Goal: Information Seeking & Learning: Learn about a topic

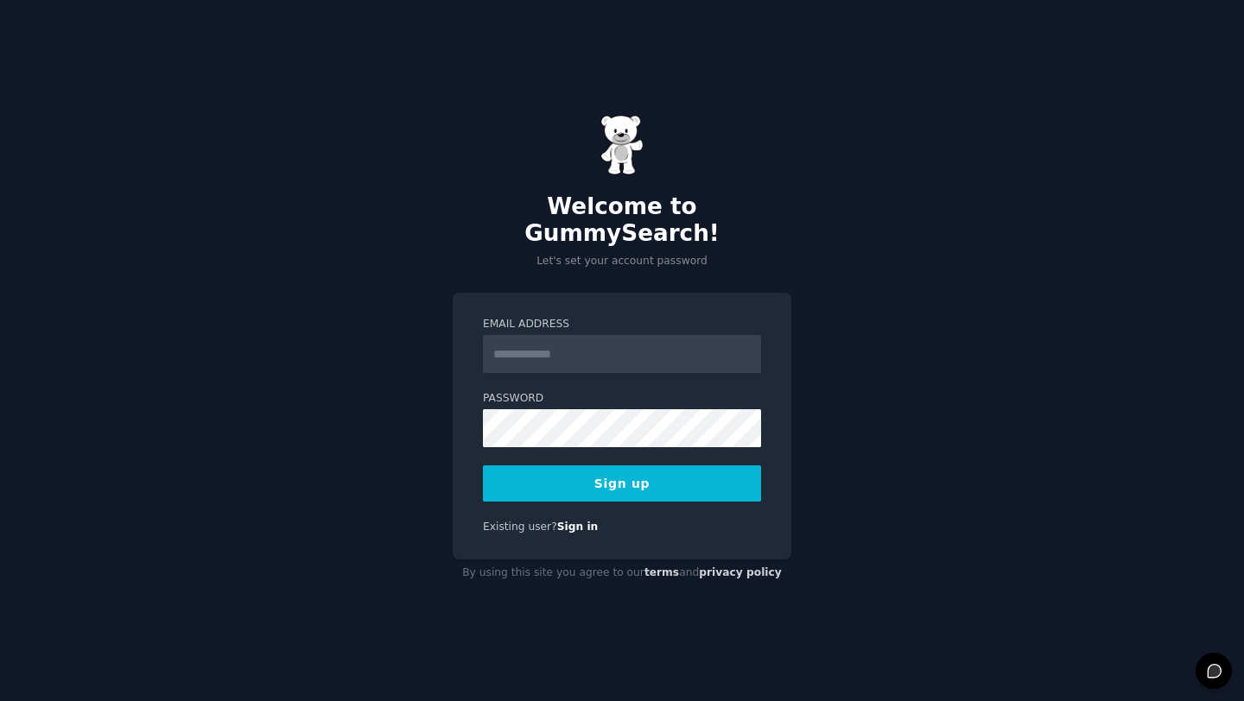
click at [527, 348] on input "Email Address" at bounding box center [622, 354] width 278 height 38
paste input "**********"
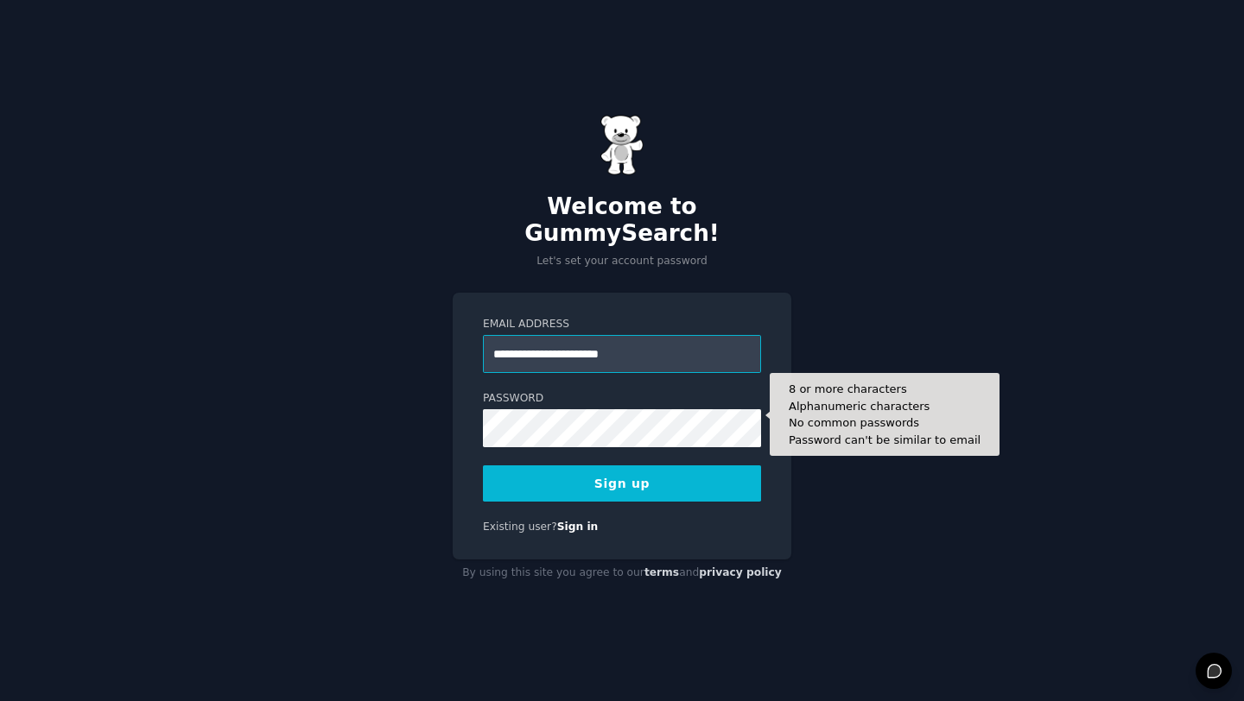
type input "**********"
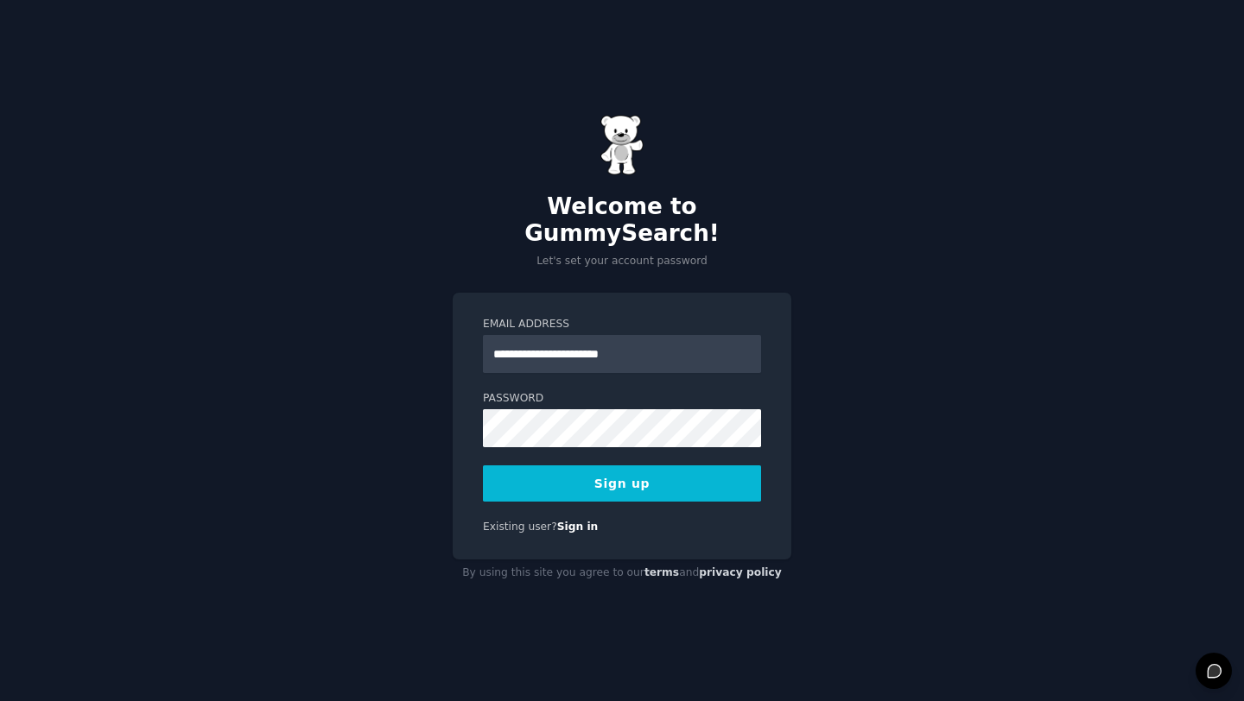
click at [522, 470] on button "Sign up" at bounding box center [622, 484] width 278 height 36
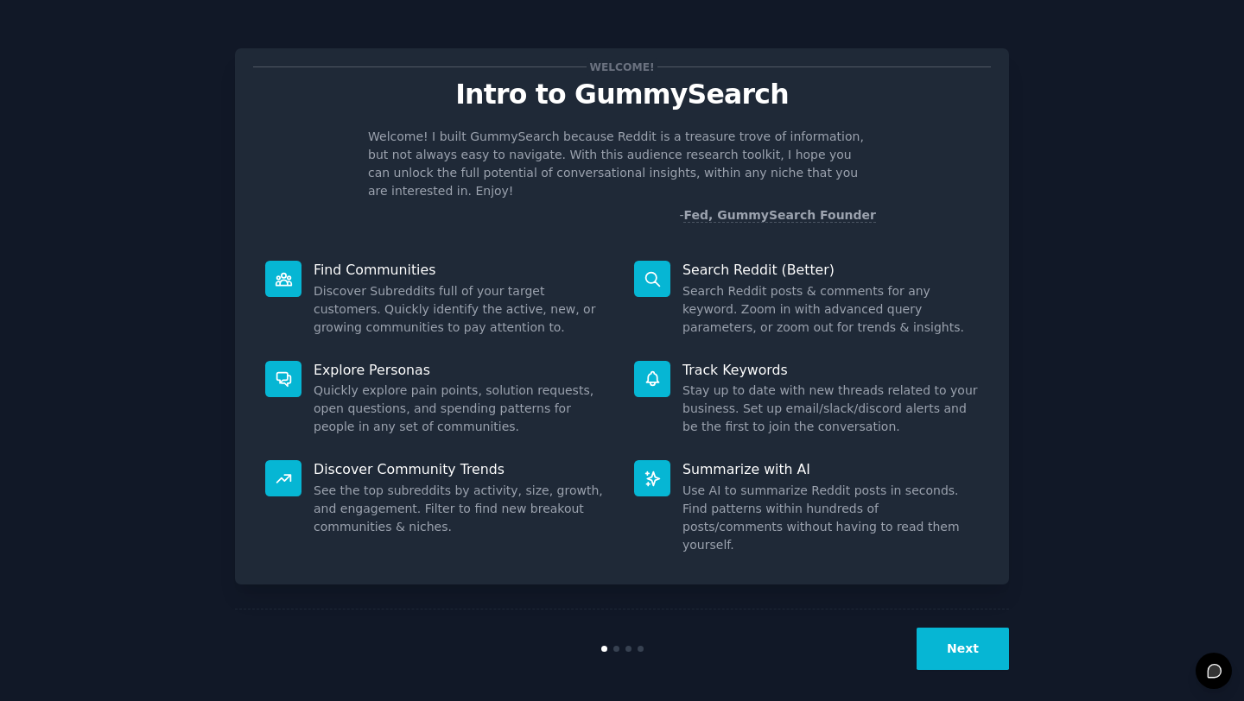
click at [981, 628] on button "Next" at bounding box center [962, 649] width 92 height 42
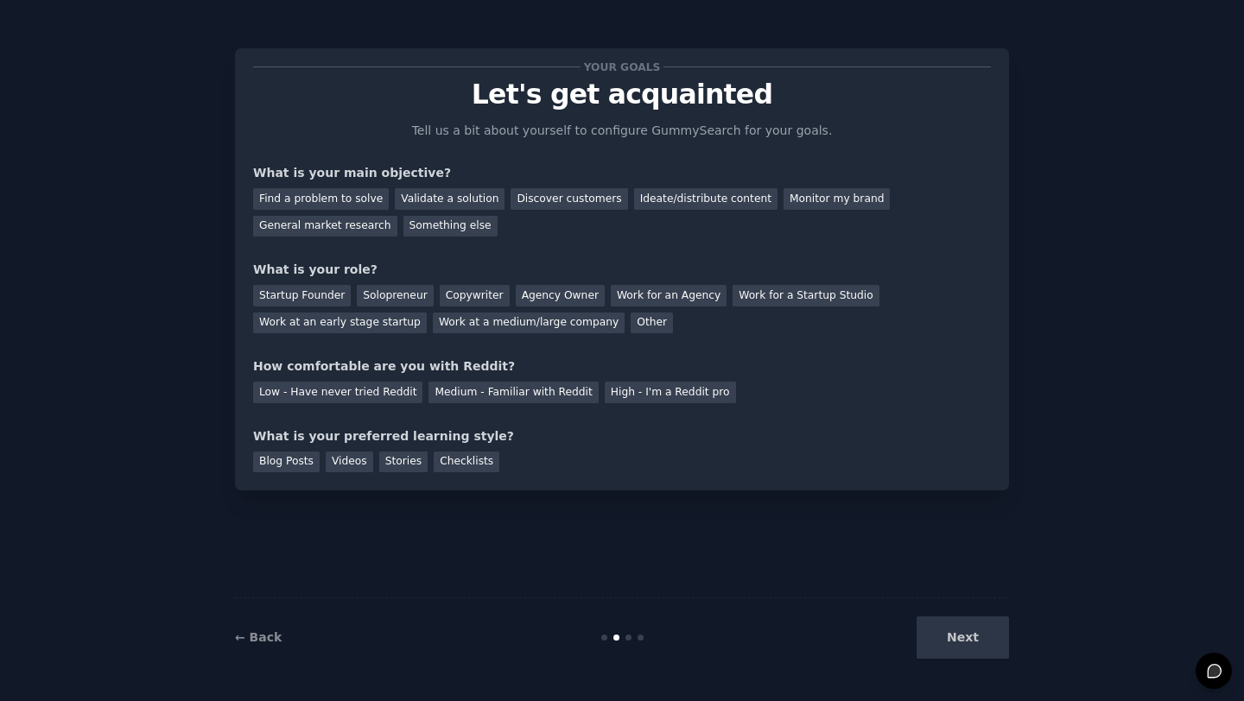
click at [964, 646] on div "Next" at bounding box center [880, 638] width 258 height 42
click at [966, 639] on div "Next" at bounding box center [880, 638] width 258 height 42
click at [966, 634] on div "Next" at bounding box center [880, 638] width 258 height 42
click at [981, 660] on div "← Back Next" at bounding box center [622, 637] width 774 height 79
click at [979, 653] on div "Next" at bounding box center [880, 638] width 258 height 42
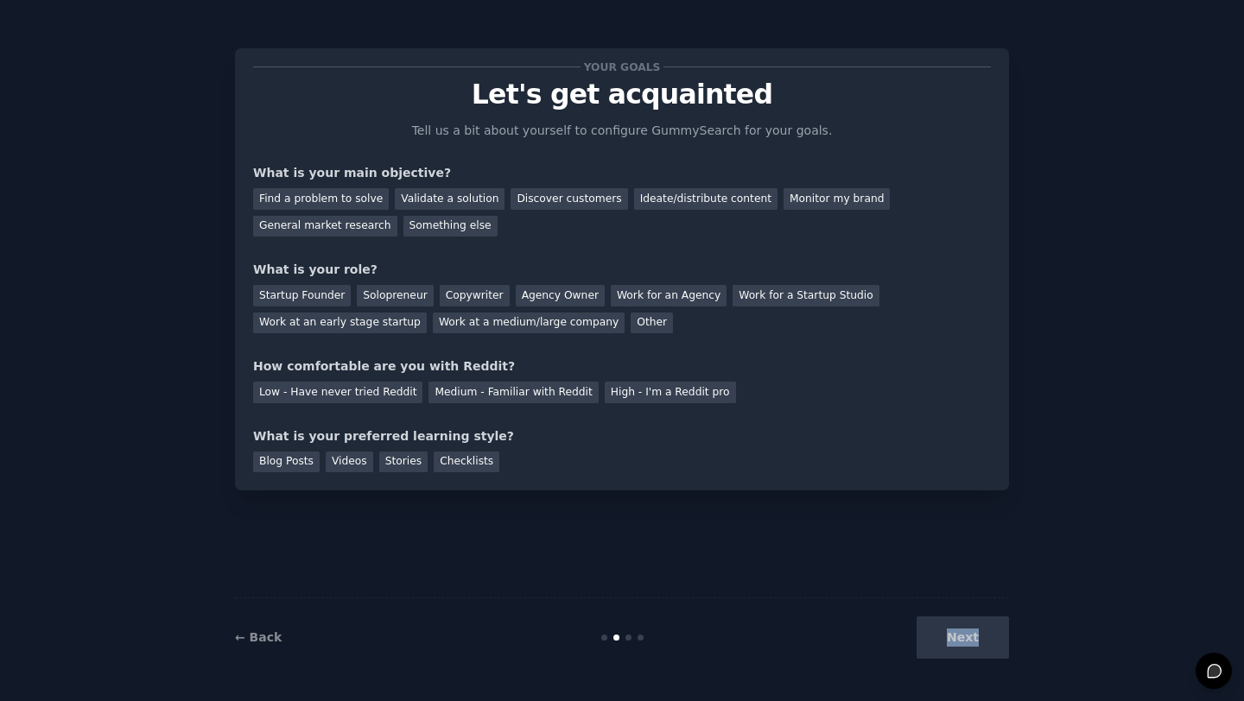
click at [979, 653] on div "Next" at bounding box center [880, 638] width 258 height 42
click at [967, 646] on div "Next" at bounding box center [880, 638] width 258 height 42
click at [965, 635] on div "Next" at bounding box center [880, 638] width 258 height 42
click at [627, 640] on div at bounding box center [628, 638] width 6 height 6
click at [639, 639] on div at bounding box center [640, 638] width 6 height 6
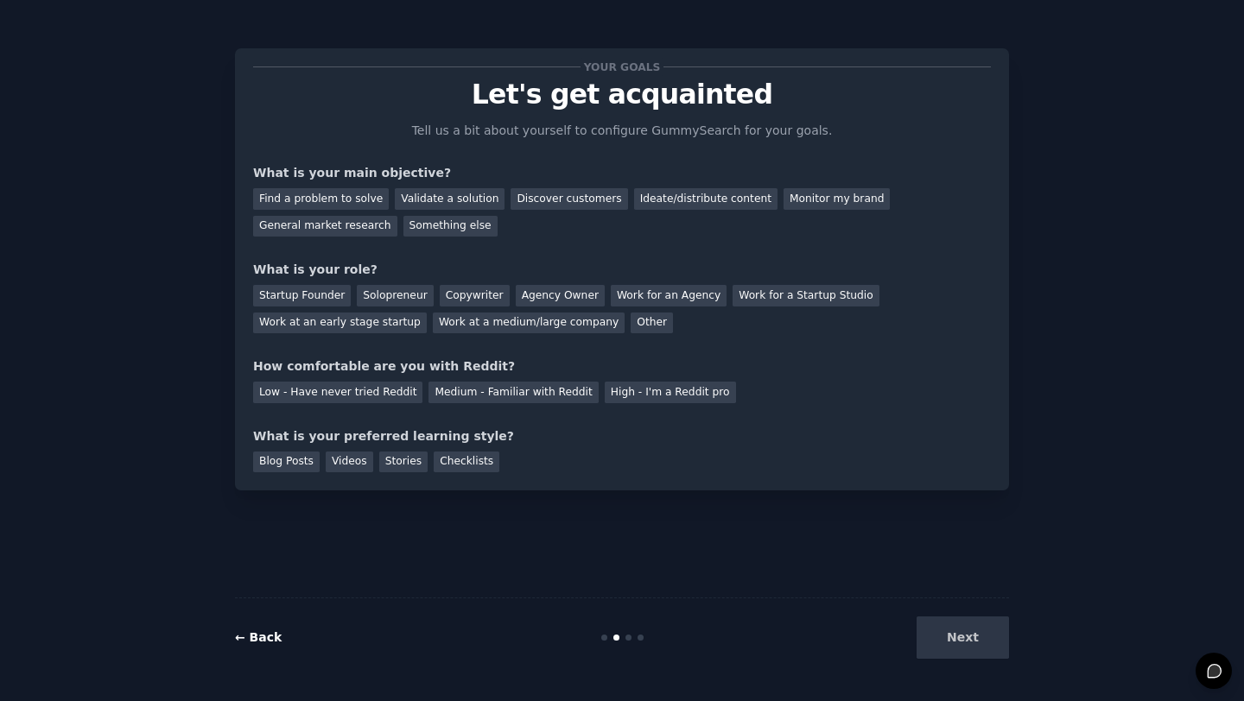
click at [259, 637] on link "← Back" at bounding box center [258, 638] width 47 height 14
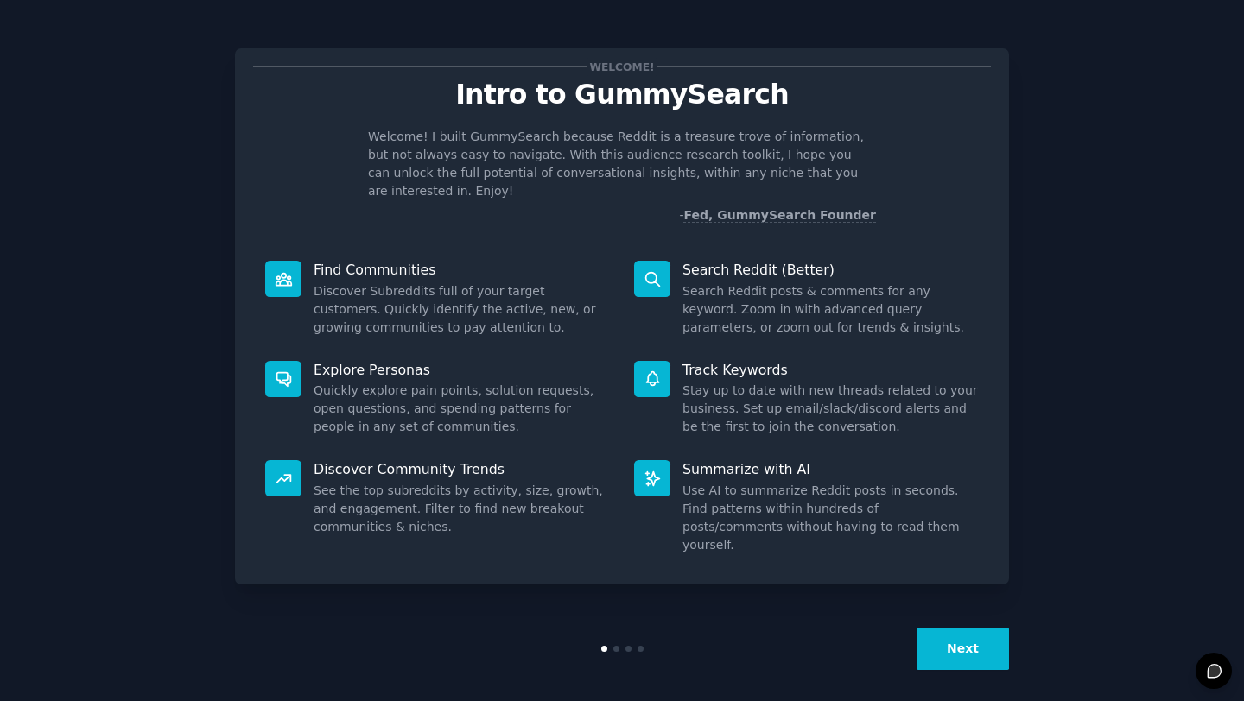
click at [669, 479] on div "Summarize with AI Use AI to summarize Reddit posts in seconds. Find patterns wi…" at bounding box center [806, 507] width 369 height 118
click at [642, 463] on div at bounding box center [652, 478] width 36 height 36
click at [644, 370] on icon at bounding box center [653, 379] width 18 height 18
click at [946, 642] on button "Next" at bounding box center [962, 649] width 92 height 42
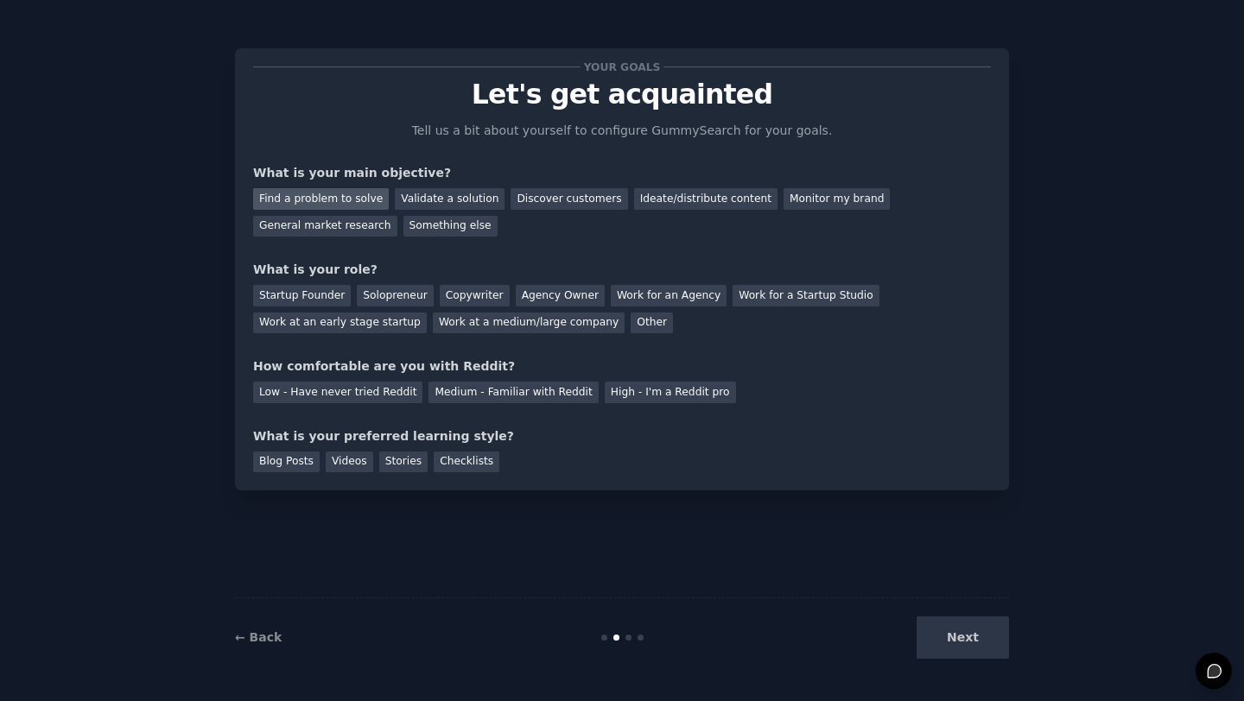
click at [319, 196] on div "Find a problem to solve" at bounding box center [321, 199] width 136 height 22
click at [329, 297] on div "Startup Founder" at bounding box center [302, 296] width 98 height 22
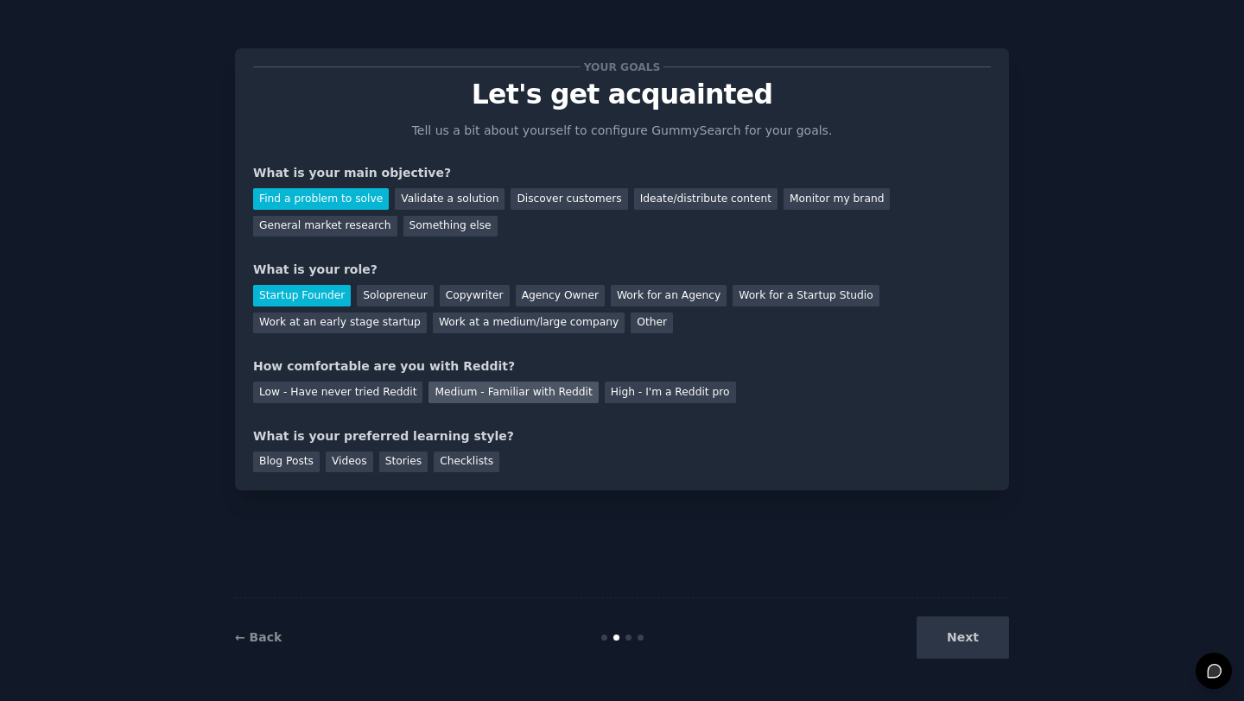
click at [496, 394] on div "Medium - Familiar with Reddit" at bounding box center [512, 393] width 169 height 22
click at [292, 462] on div "Blog Posts" at bounding box center [286, 463] width 67 height 22
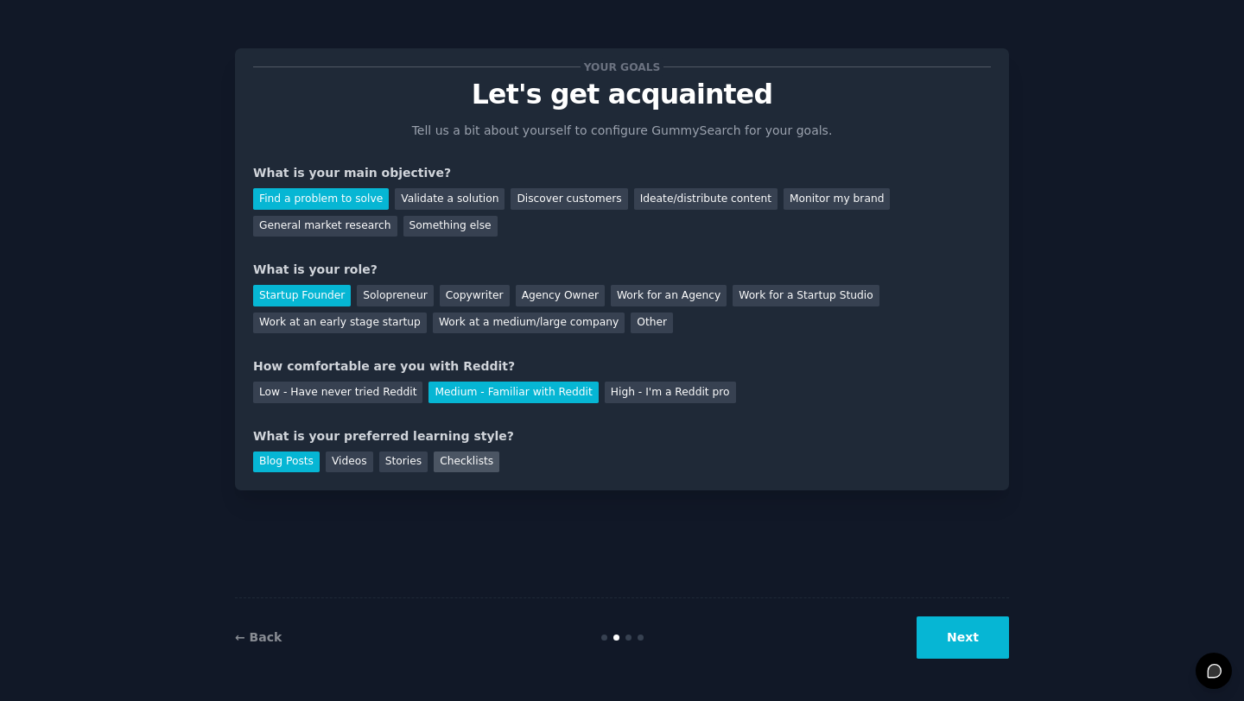
click at [481, 466] on div "Checklists" at bounding box center [467, 463] width 66 height 22
click at [298, 462] on div "Blog Posts" at bounding box center [286, 463] width 67 height 22
click at [454, 200] on div "Validate a solution" at bounding box center [450, 199] width 110 height 22
click at [363, 193] on div "Find a problem to solve" at bounding box center [321, 199] width 136 height 22
click at [991, 644] on button "Next" at bounding box center [962, 638] width 92 height 42
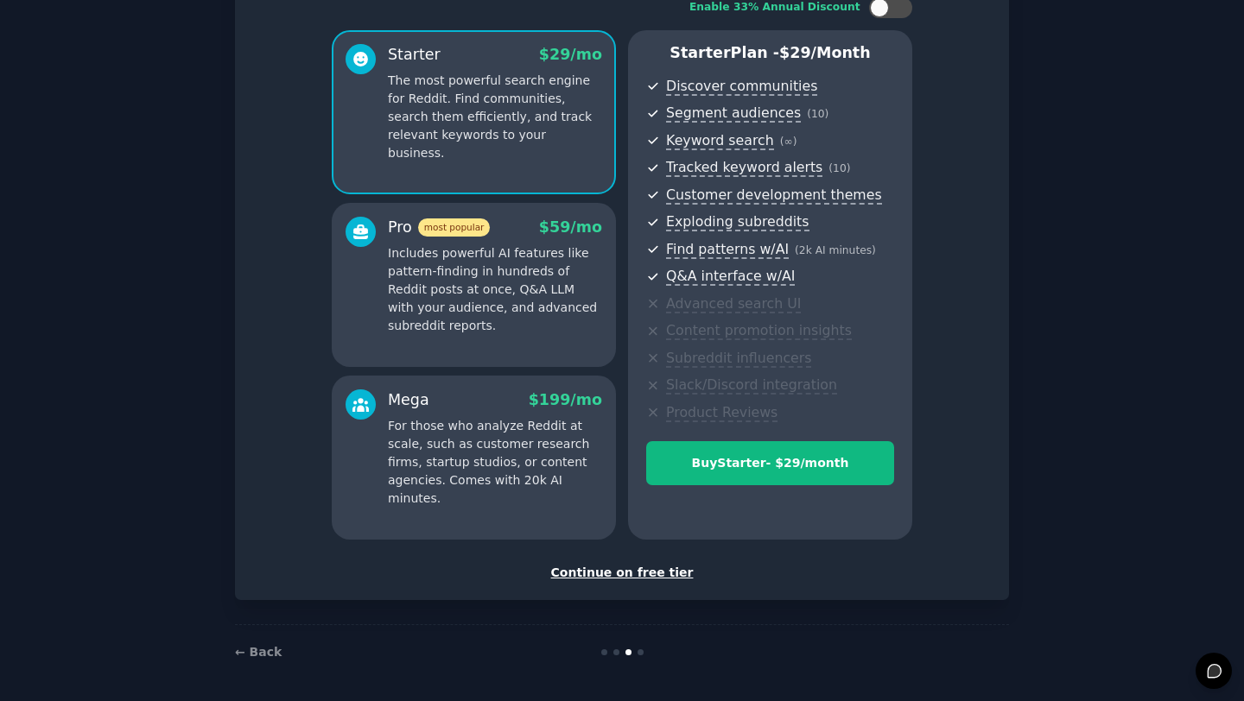
scroll to position [73, 0]
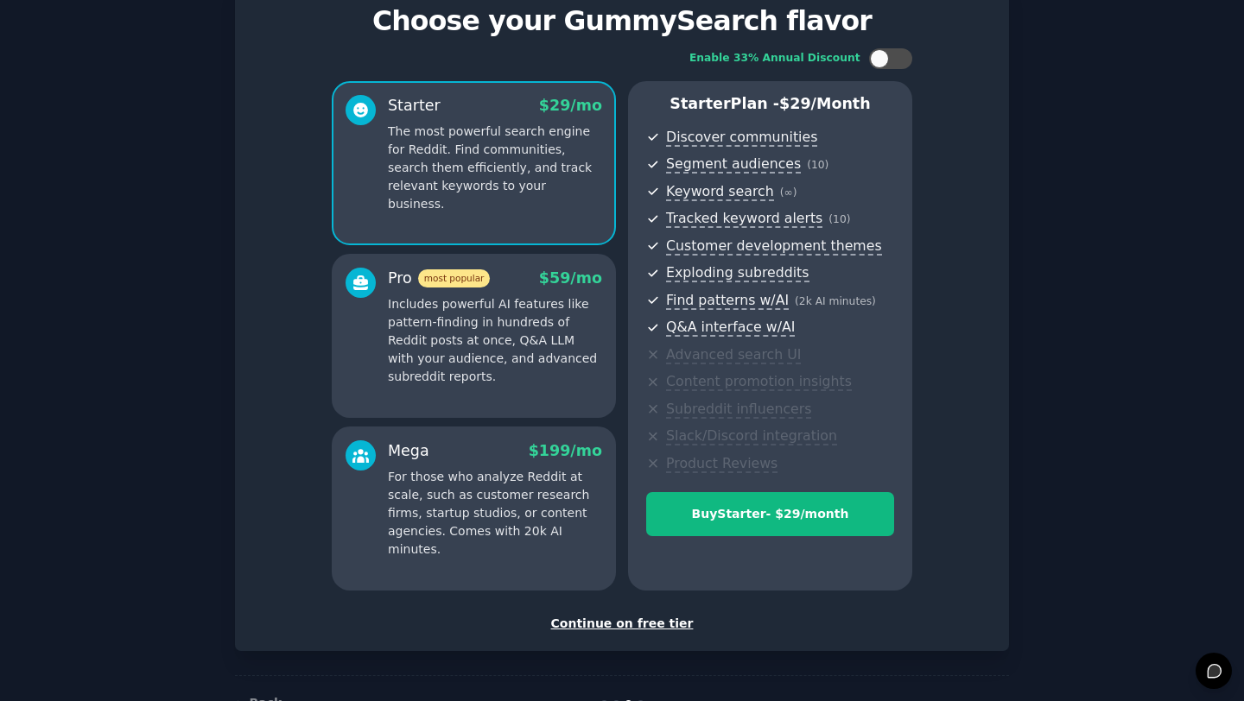
click at [644, 624] on div "Continue on free tier" at bounding box center [622, 624] width 738 height 18
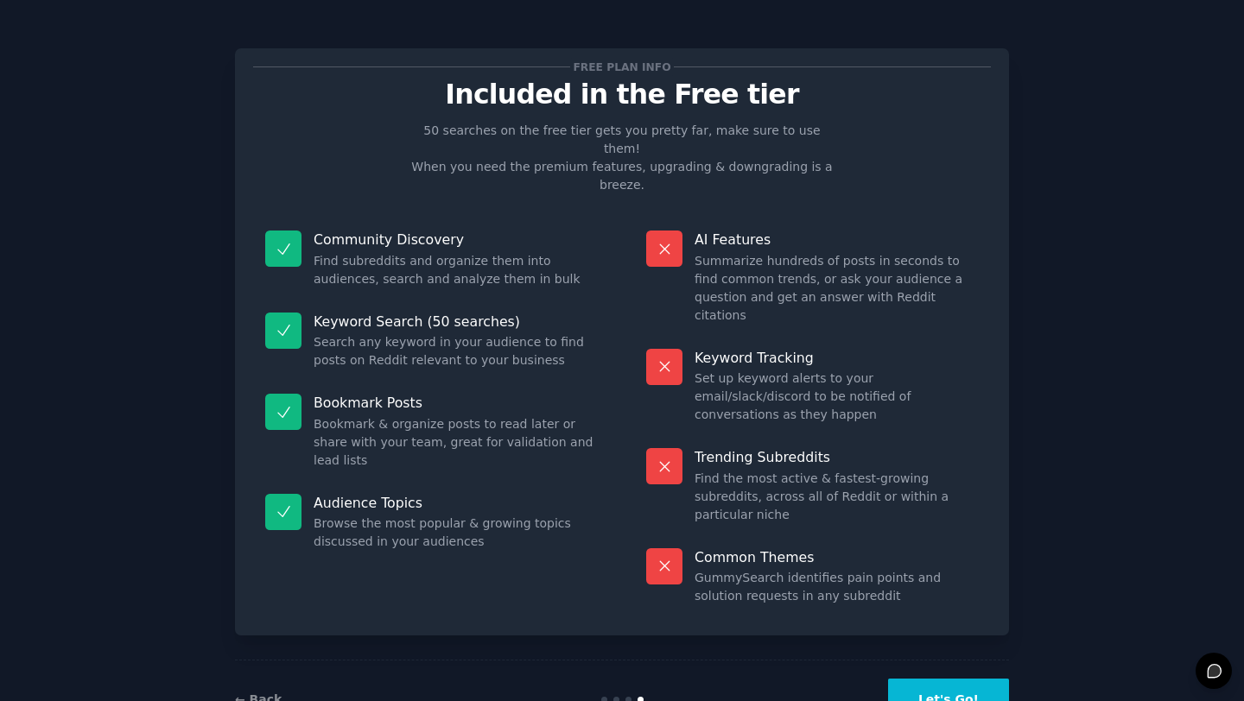
click at [945, 679] on button "Let's Go!" at bounding box center [948, 700] width 121 height 42
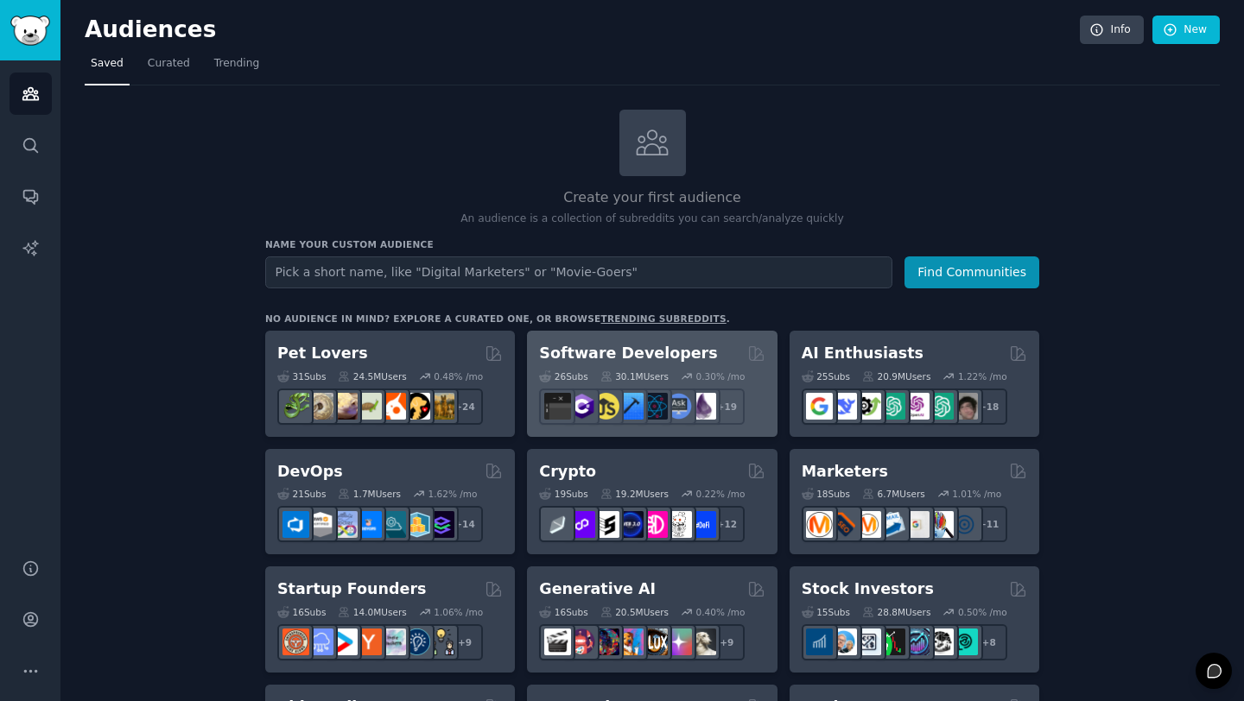
click at [601, 352] on h2 "Software Developers" at bounding box center [628, 354] width 178 height 22
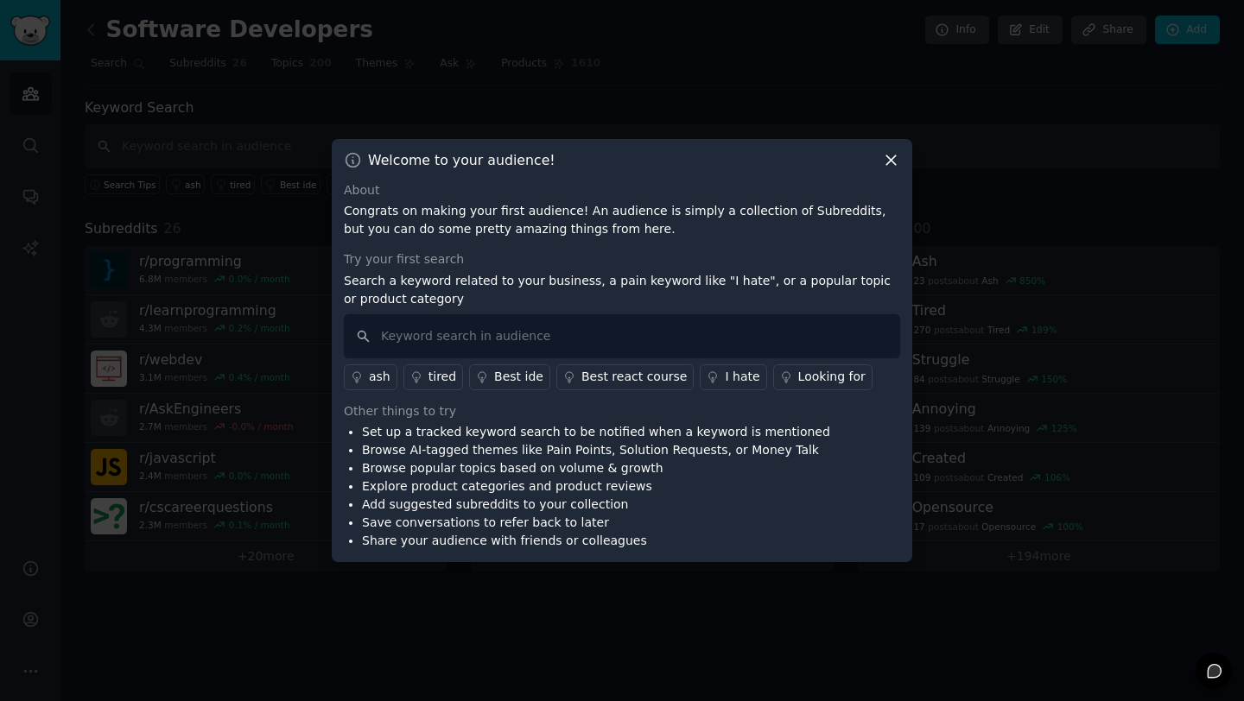
click at [892, 154] on icon at bounding box center [891, 160] width 18 height 18
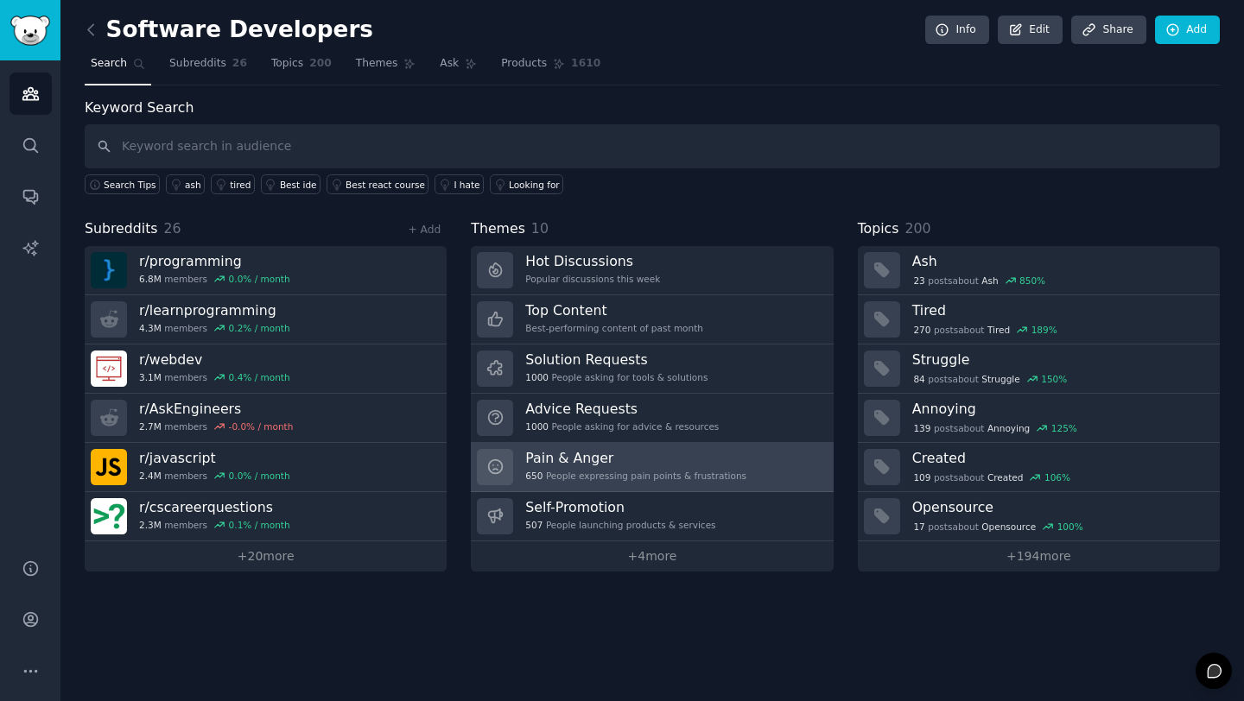
click at [656, 453] on h3 "Pain & Anger" at bounding box center [635, 458] width 221 height 18
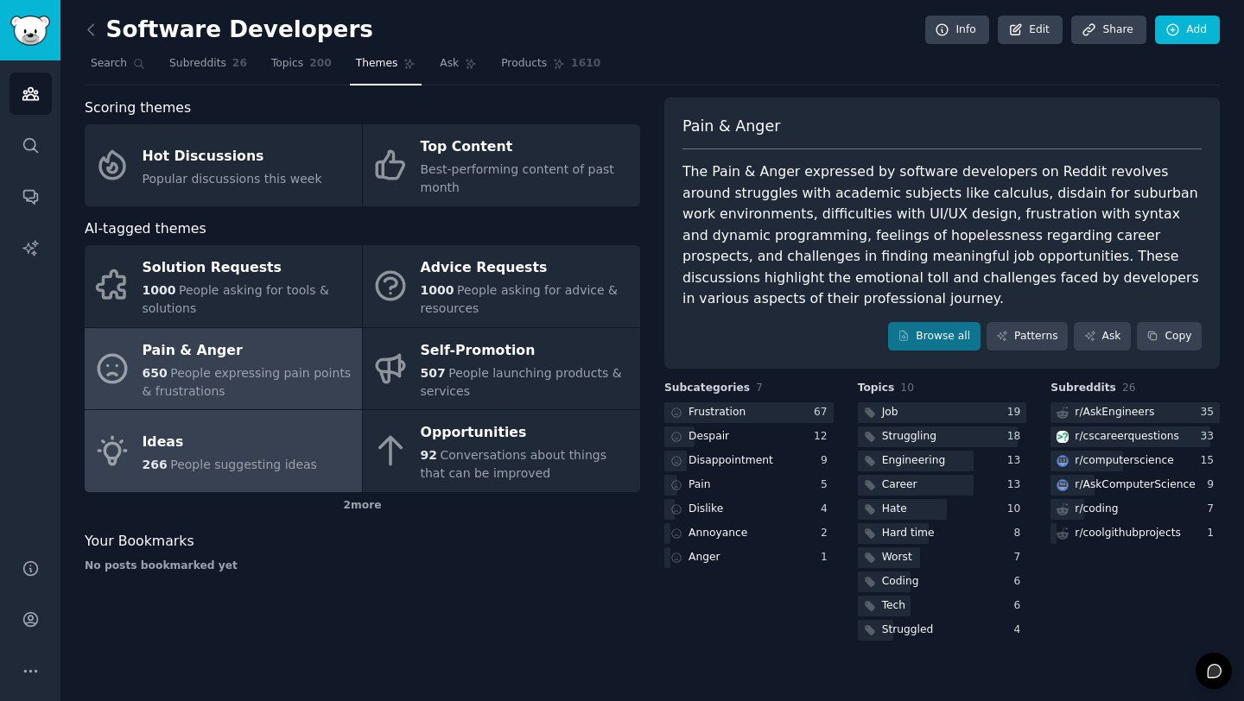
click at [250, 448] on div "Ideas" at bounding box center [230, 442] width 174 height 28
